Goal: Task Accomplishment & Management: Use online tool/utility

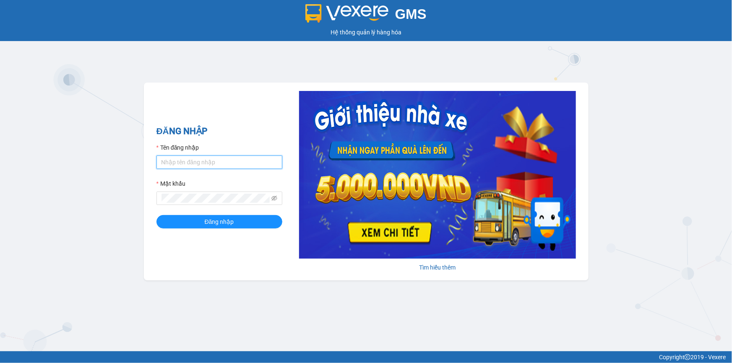
click at [234, 161] on input "Tên đăng nhập" at bounding box center [219, 162] width 126 height 13
type input "nho.quochoang"
click at [177, 191] on div "Mật khẩu" at bounding box center [219, 185] width 126 height 13
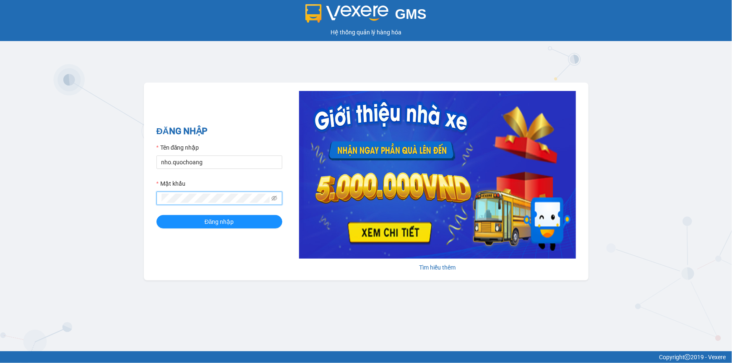
click at [156, 215] on button "Đăng nhập" at bounding box center [219, 221] width 126 height 13
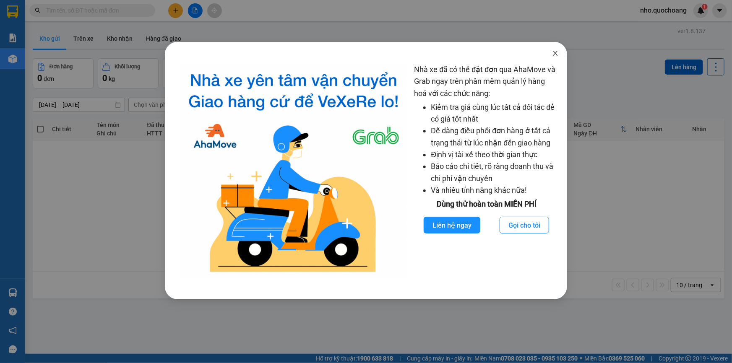
click at [557, 52] on icon "close" at bounding box center [555, 53] width 7 height 7
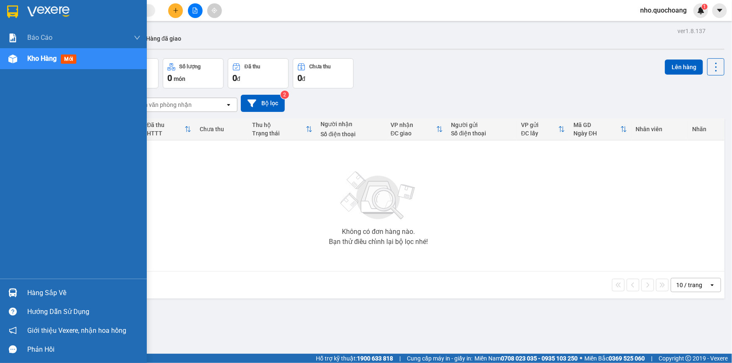
click at [36, 291] on div "Hàng sắp về" at bounding box center [83, 293] width 113 height 13
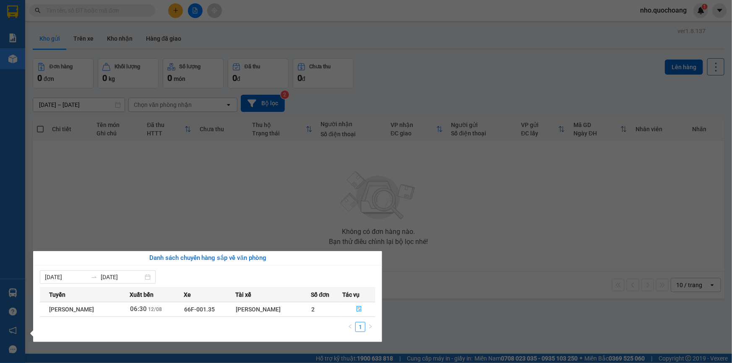
click at [218, 207] on section "Kết quả tìm kiếm ( 0 ) Bộ lọc No Data nho.quochoang 1 Báo cáo Báo cáo dòng tiền…" at bounding box center [366, 181] width 732 height 363
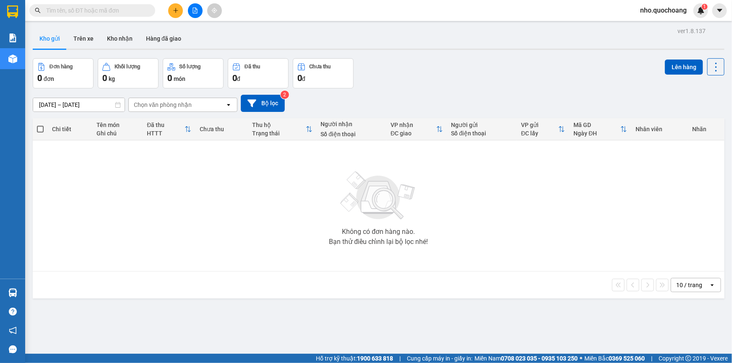
click at [109, 12] on input "text" at bounding box center [95, 10] width 99 height 9
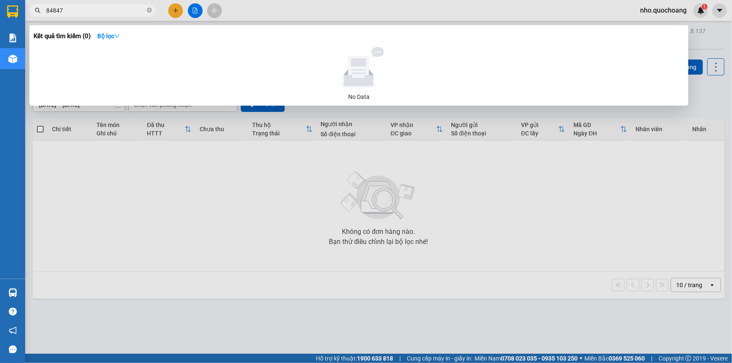
type input "848477"
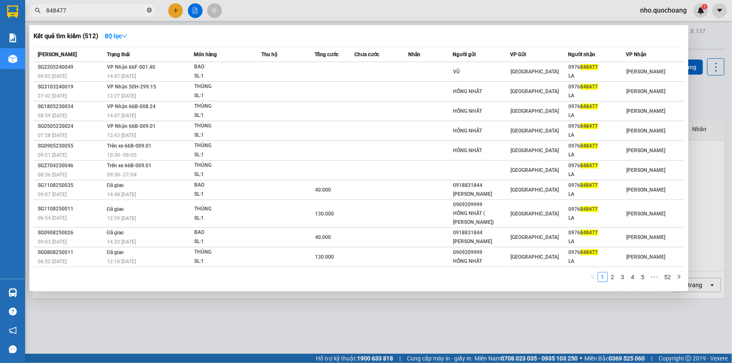
click at [147, 11] on icon "close-circle" at bounding box center [149, 10] width 5 height 5
